Goal: Find specific page/section: Find specific page/section

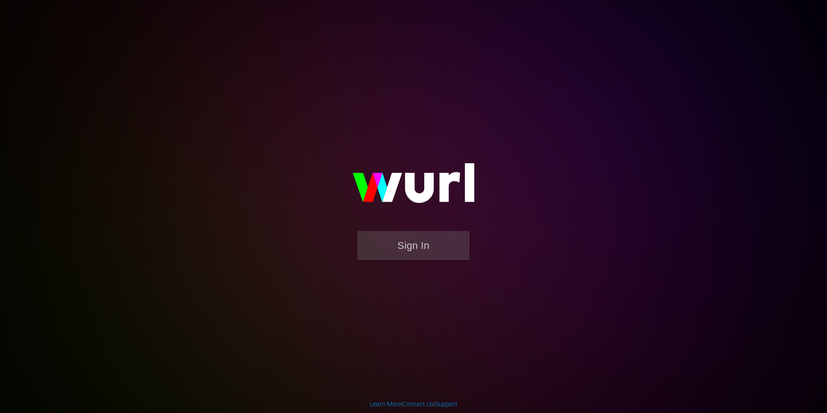
click at [422, 250] on button "Sign In" at bounding box center [413, 245] width 112 height 29
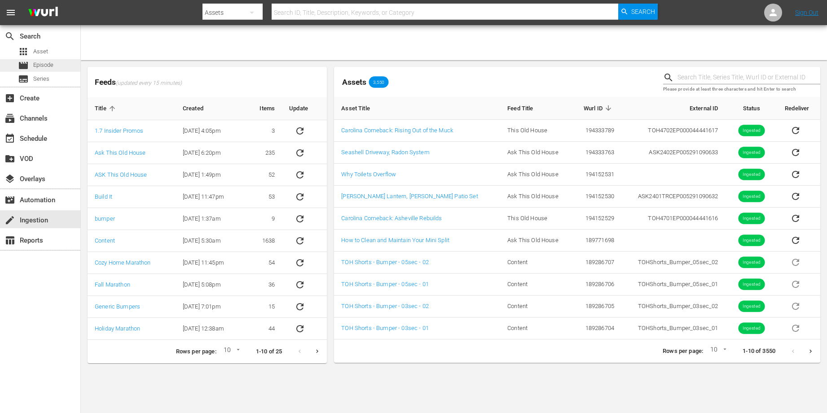
click at [39, 67] on span "Episode" at bounding box center [43, 65] width 20 height 9
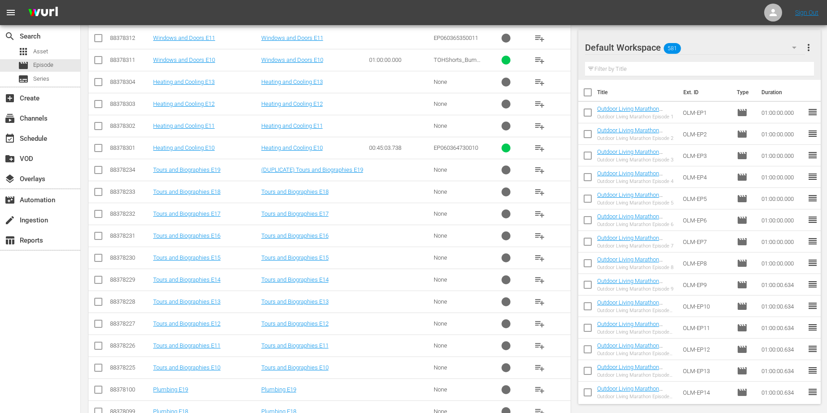
scroll to position [270, 0]
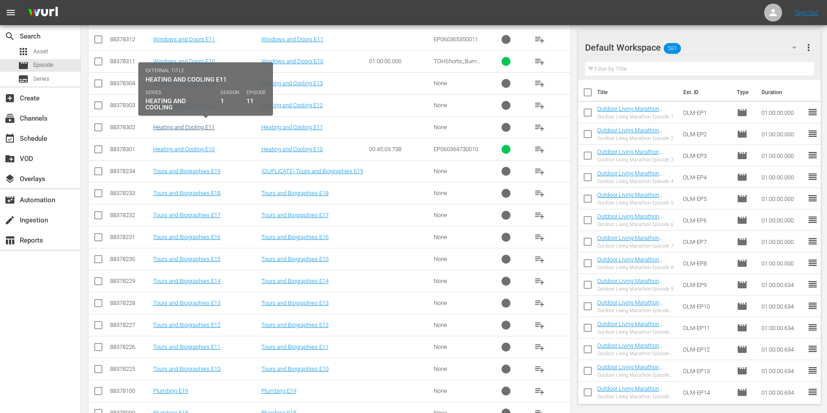
click at [190, 125] on link "Heating and Cooling E11" at bounding box center [183, 127] width 61 height 7
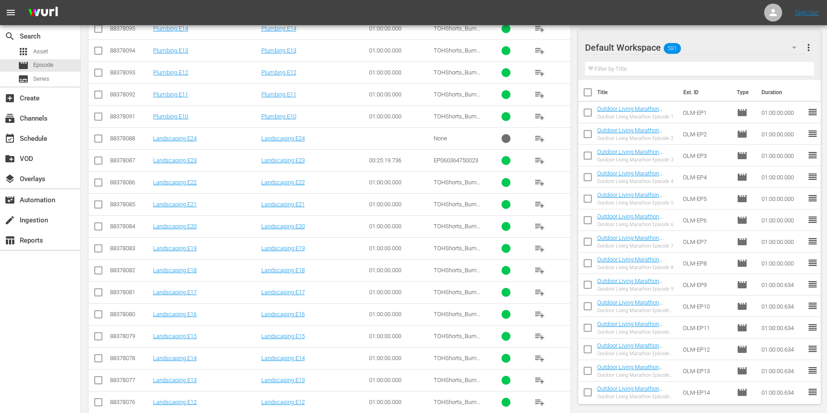
scroll to position [742, 0]
click at [180, 136] on link "Landscaping E24" at bounding box center [175, 139] width 44 height 7
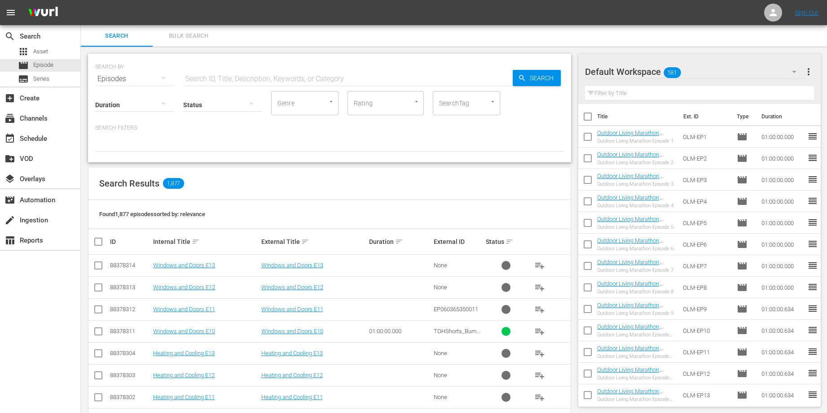
click at [268, 81] on input "text" at bounding box center [347, 79] width 329 height 22
type input "heating"
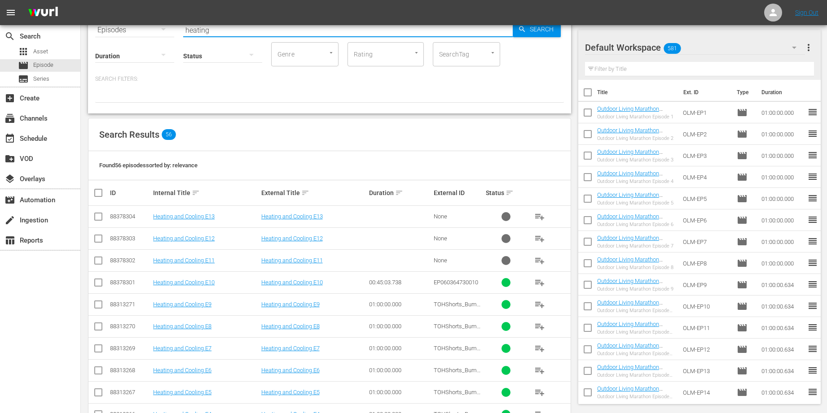
scroll to position [50, 0]
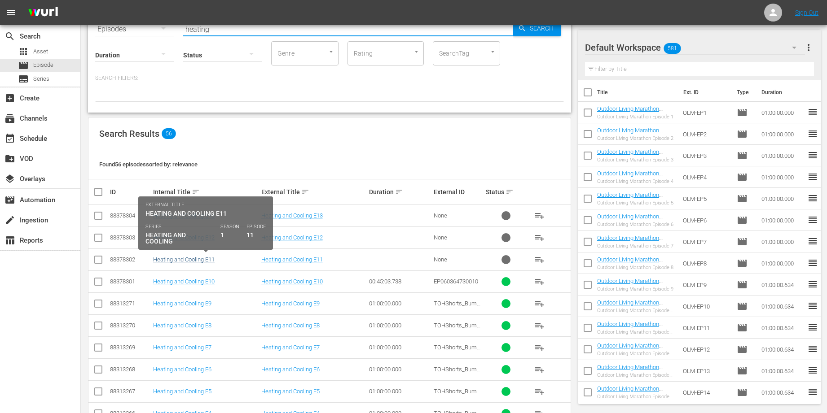
click at [198, 259] on link "Heating and Cooling E11" at bounding box center [183, 259] width 61 height 7
